Goal: Task Accomplishment & Management: Use online tool/utility

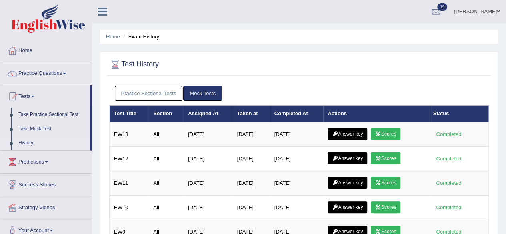
click at [36, 97] on link "Tests" at bounding box center [44, 95] width 89 height 20
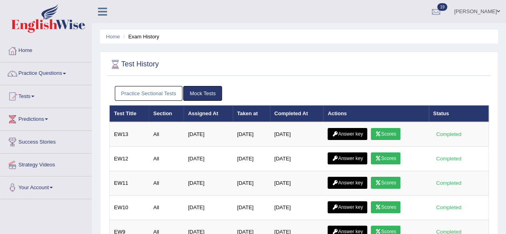
click at [36, 97] on link "Tests" at bounding box center [45, 95] width 91 height 20
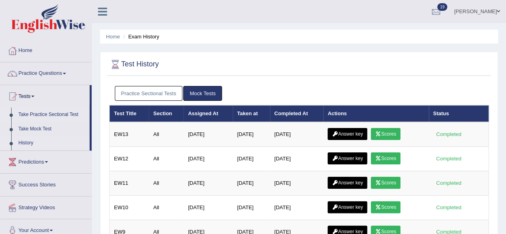
click at [45, 117] on link "Take Practice Sectional Test" at bounding box center [52, 115] width 75 height 14
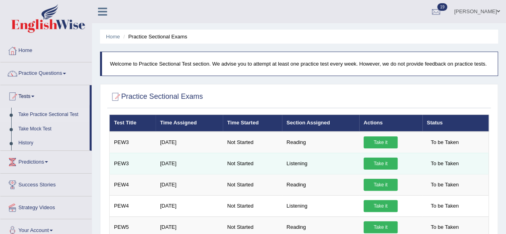
click at [380, 163] on link "Take it" at bounding box center [381, 164] width 34 height 12
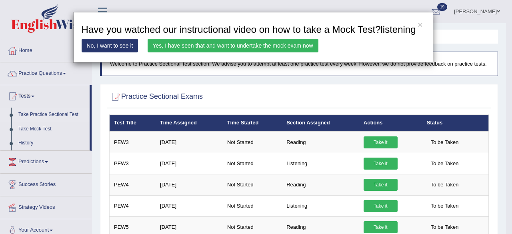
click at [300, 43] on link "Yes, I have seen that and want to undertake the mock exam now" at bounding box center [233, 46] width 171 height 14
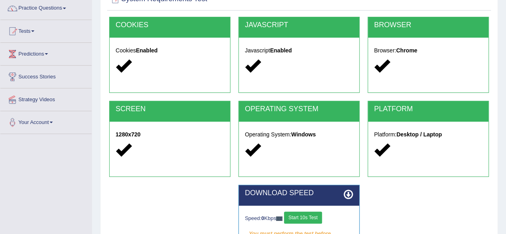
scroll to position [110, 0]
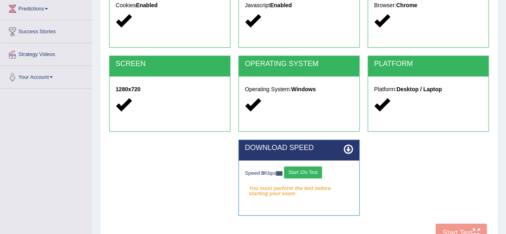
click at [316, 171] on button "Start 10s Test" at bounding box center [303, 172] width 38 height 12
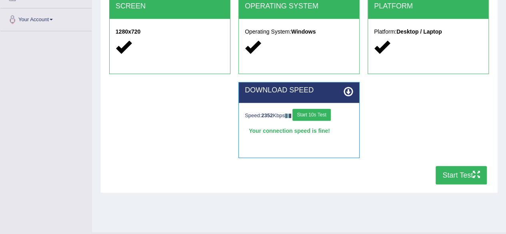
scroll to position [186, 0]
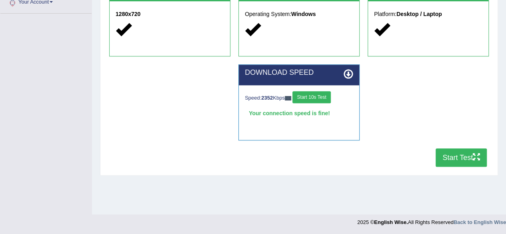
click at [453, 156] on button "Start Test" at bounding box center [461, 157] width 51 height 18
